Goal: Task Accomplishment & Management: Manage account settings

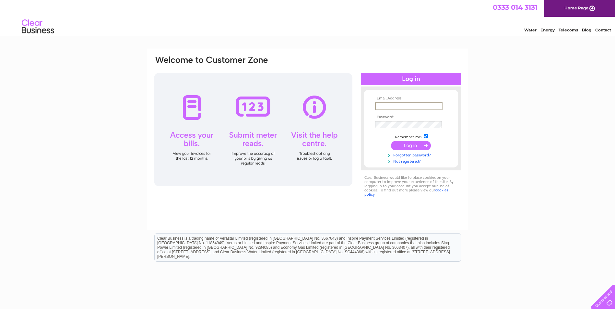
click at [391, 105] on input "text" at bounding box center [408, 107] width 67 height 8
type input "[EMAIL_ADDRESS][DOMAIN_NAME]"
click at [391, 141] on input "submit" at bounding box center [411, 145] width 40 height 9
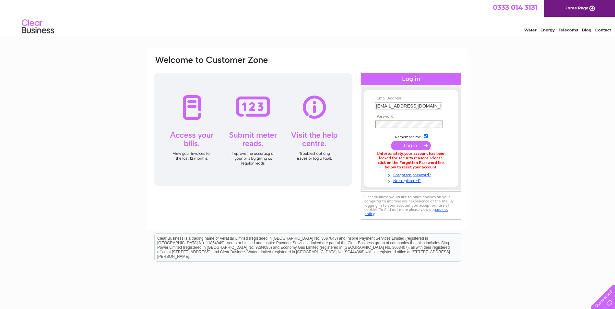
click at [403, 141] on input "submit" at bounding box center [411, 145] width 40 height 9
click at [391, 141] on input "submit" at bounding box center [411, 145] width 40 height 9
